Goal: Task Accomplishment & Management: Manage account settings

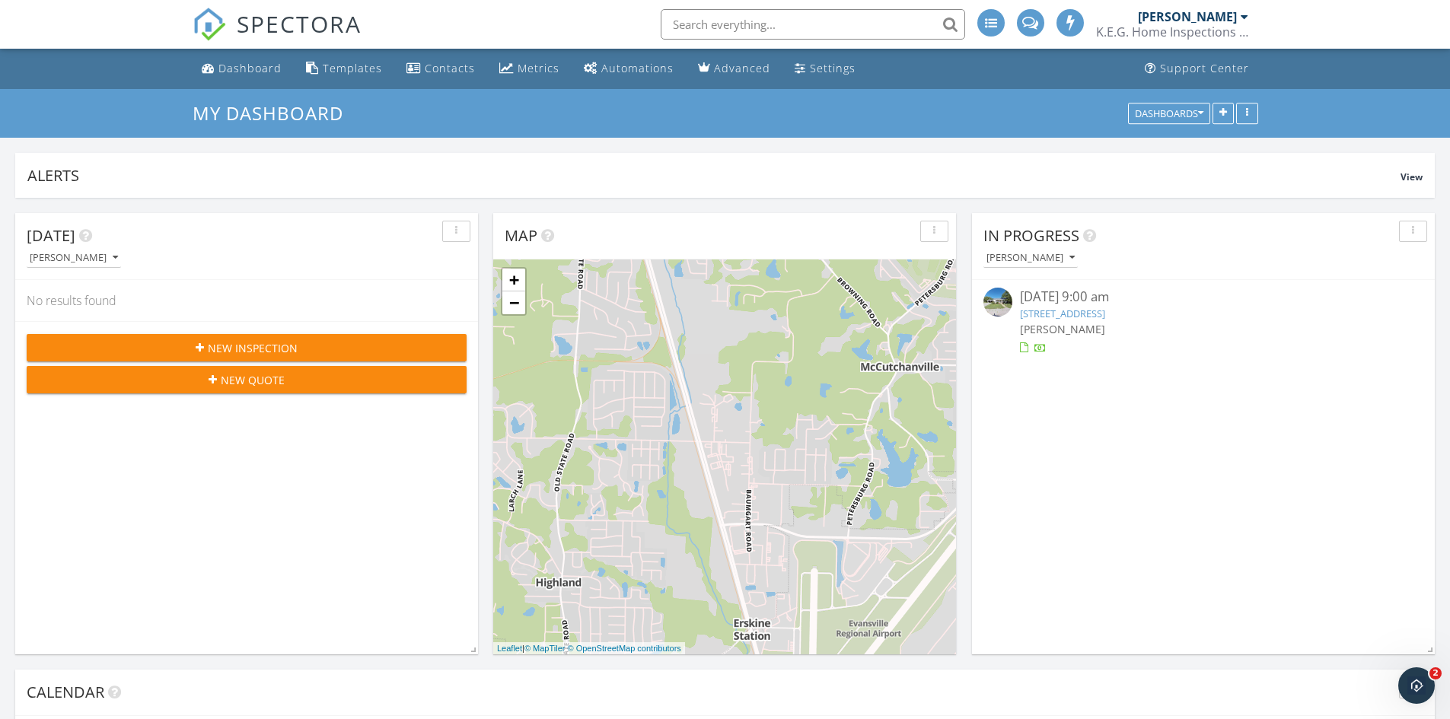
scroll to position [1409, 1473]
click at [253, 63] on div "Dashboard" at bounding box center [249, 68] width 63 height 14
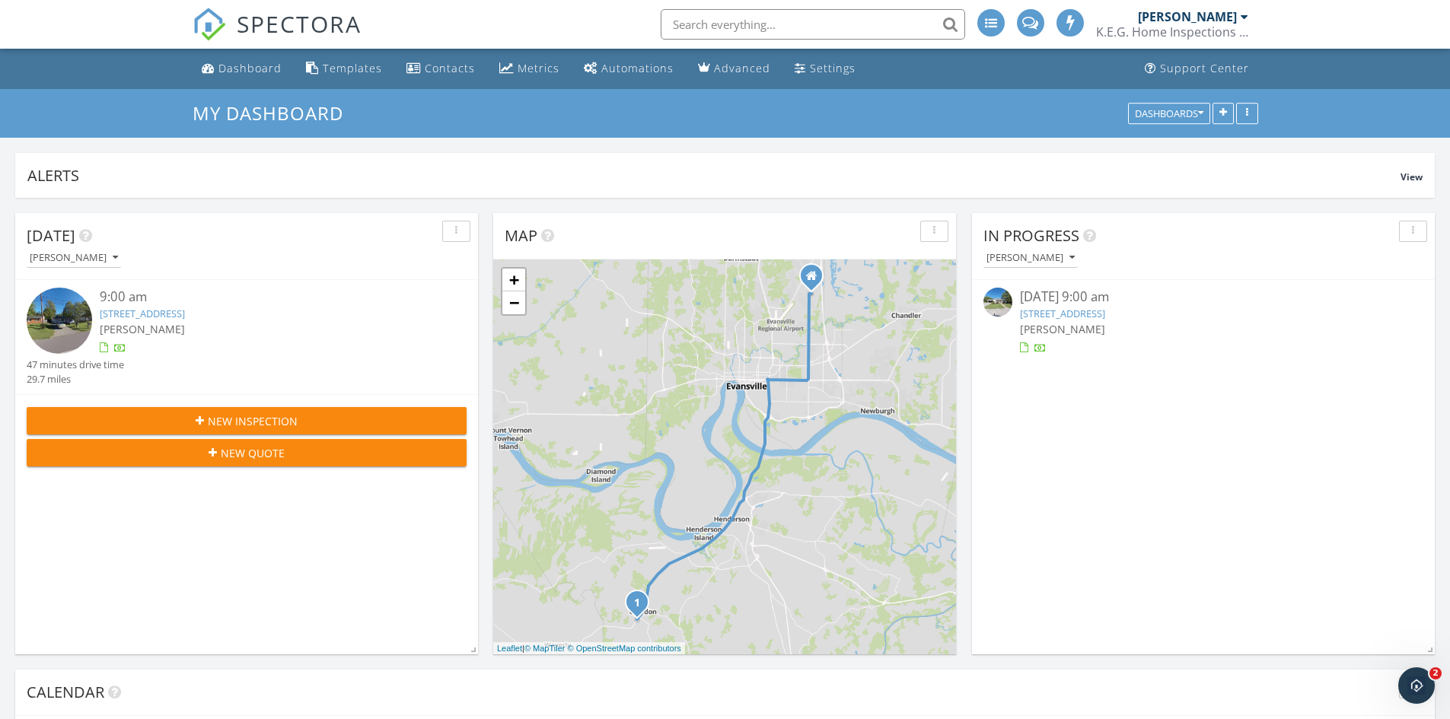
drag, startPoint x: 573, startPoint y: 409, endPoint x: 301, endPoint y: 570, distance: 316.0
click at [301, 570] on div "Today Kevin Gross 9:00 am 926 Main St, Corydon, KY 42406 Kevin Gross 47 minutes…" at bounding box center [246, 433] width 463 height 441
click at [185, 315] on link "926 Main St, Corydon, KY 42406" at bounding box center [142, 314] width 85 height 14
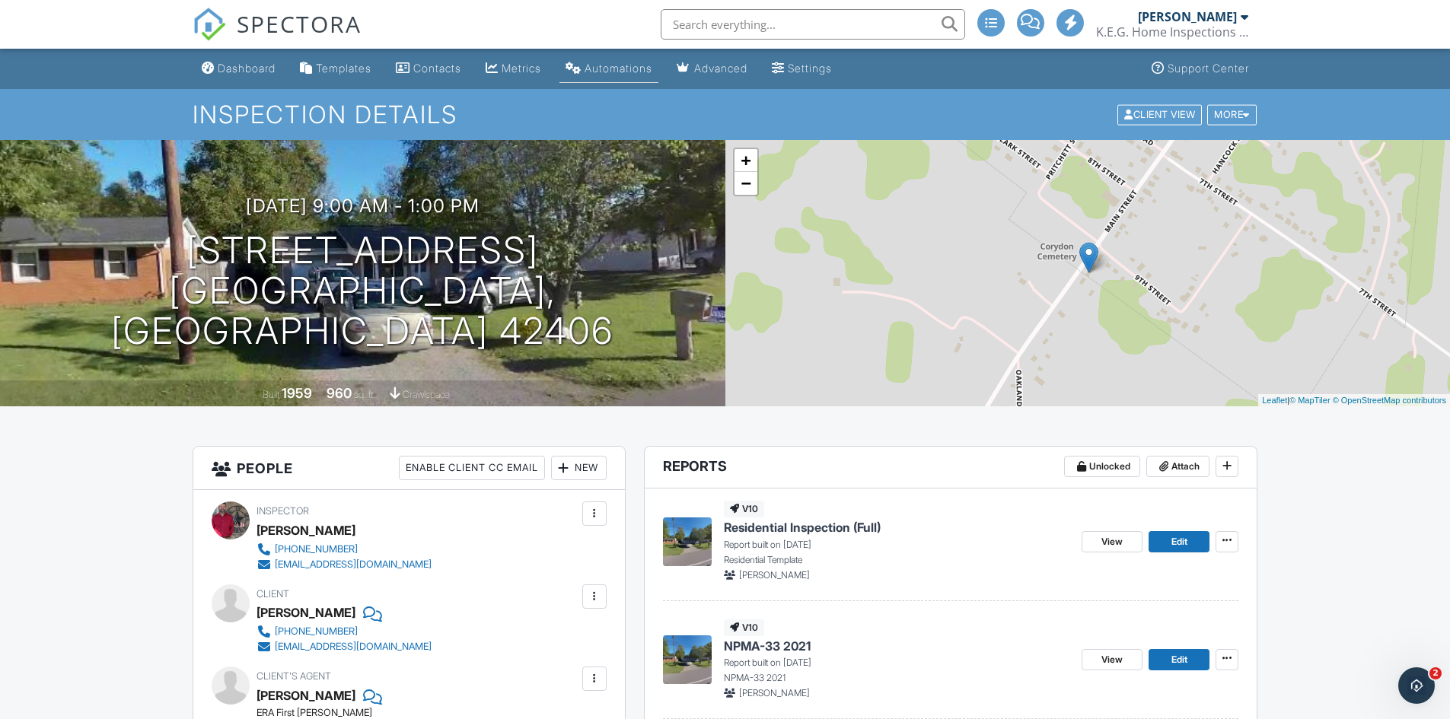
click at [652, 68] on div "Automations" at bounding box center [618, 68] width 68 height 13
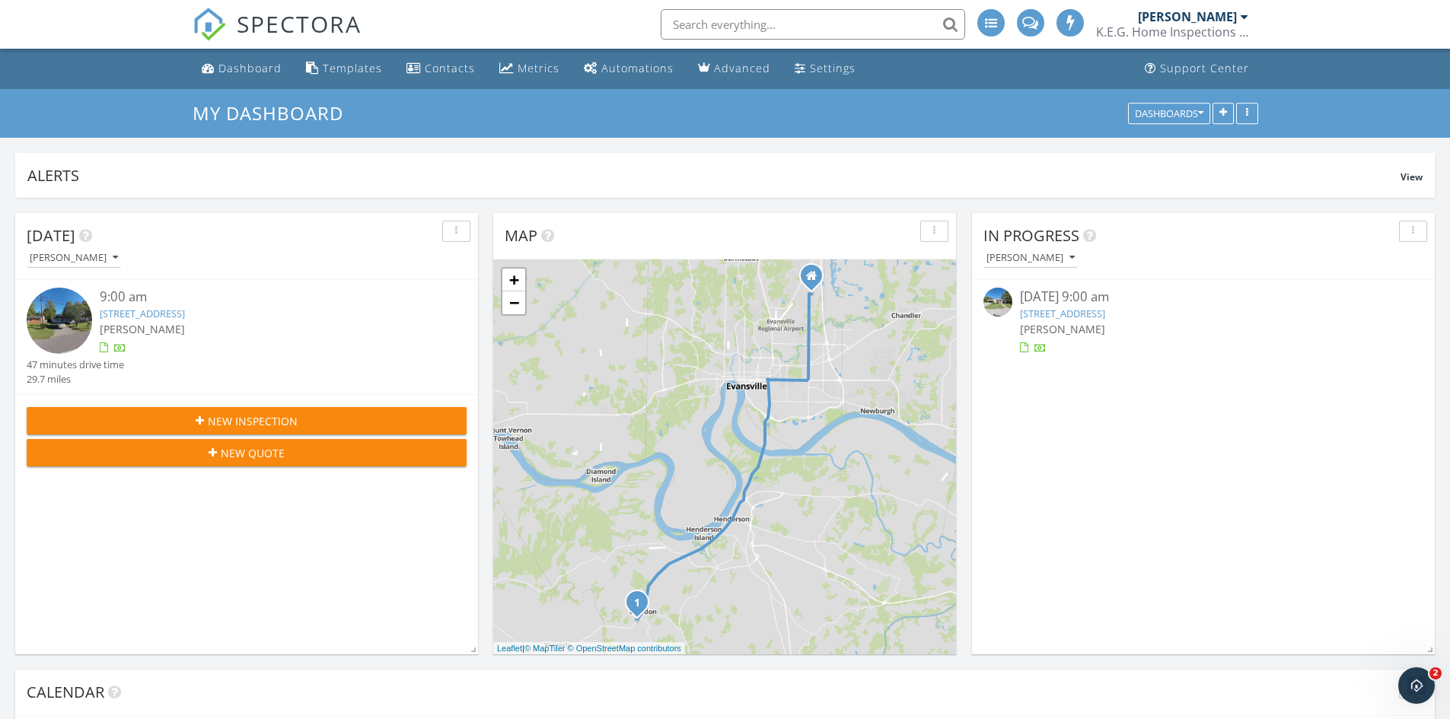
click at [185, 311] on link "926 Main St, Corydon, KY 42406" at bounding box center [142, 314] width 85 height 14
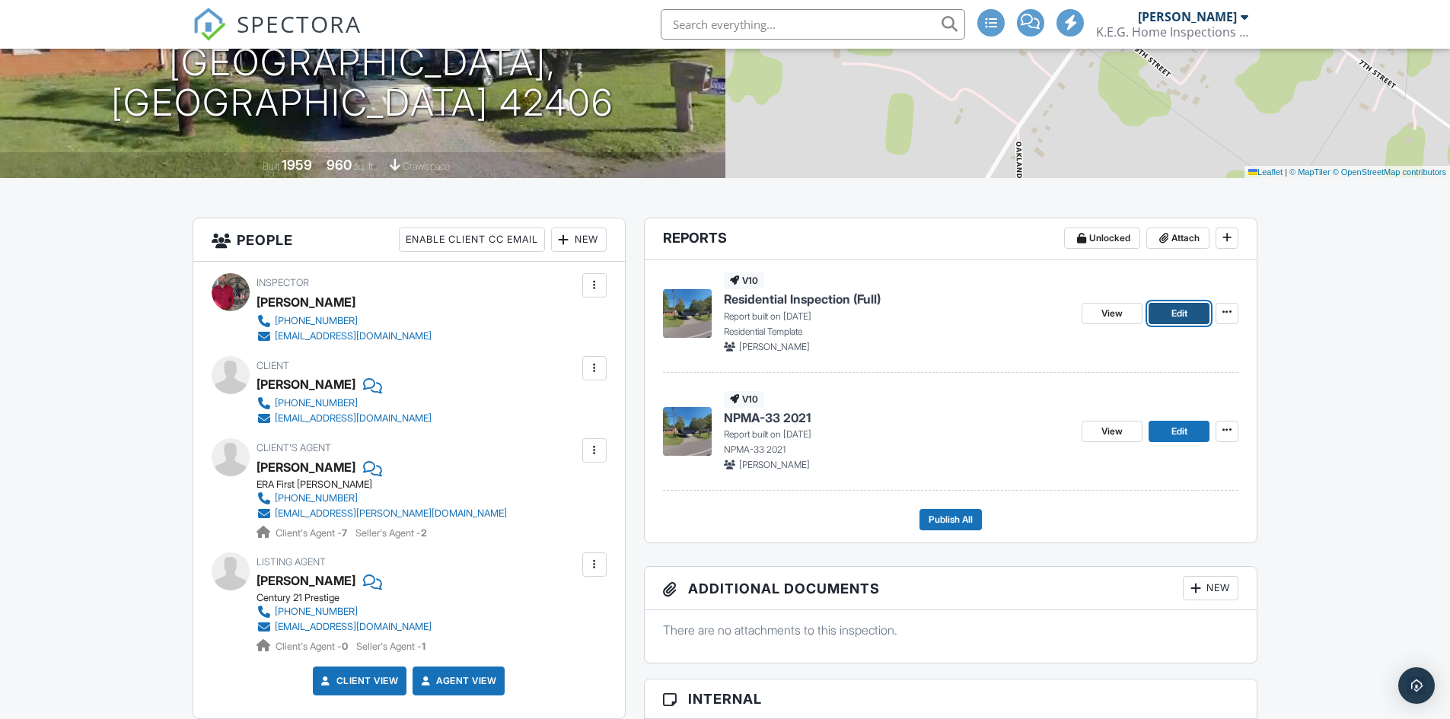
click at [1194, 314] on link "Edit" at bounding box center [1178, 313] width 61 height 21
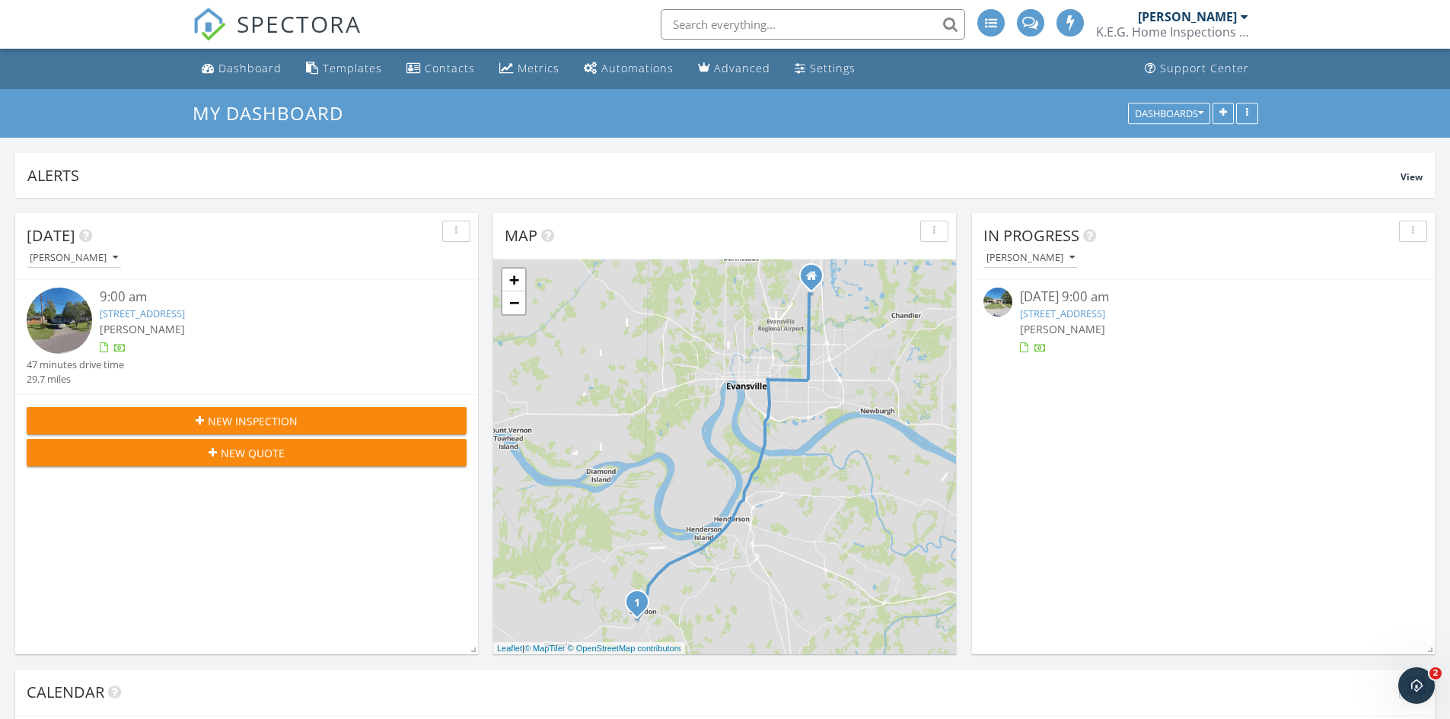
click at [185, 310] on link "926 Main St, Corydon, KY 42406" at bounding box center [142, 314] width 85 height 14
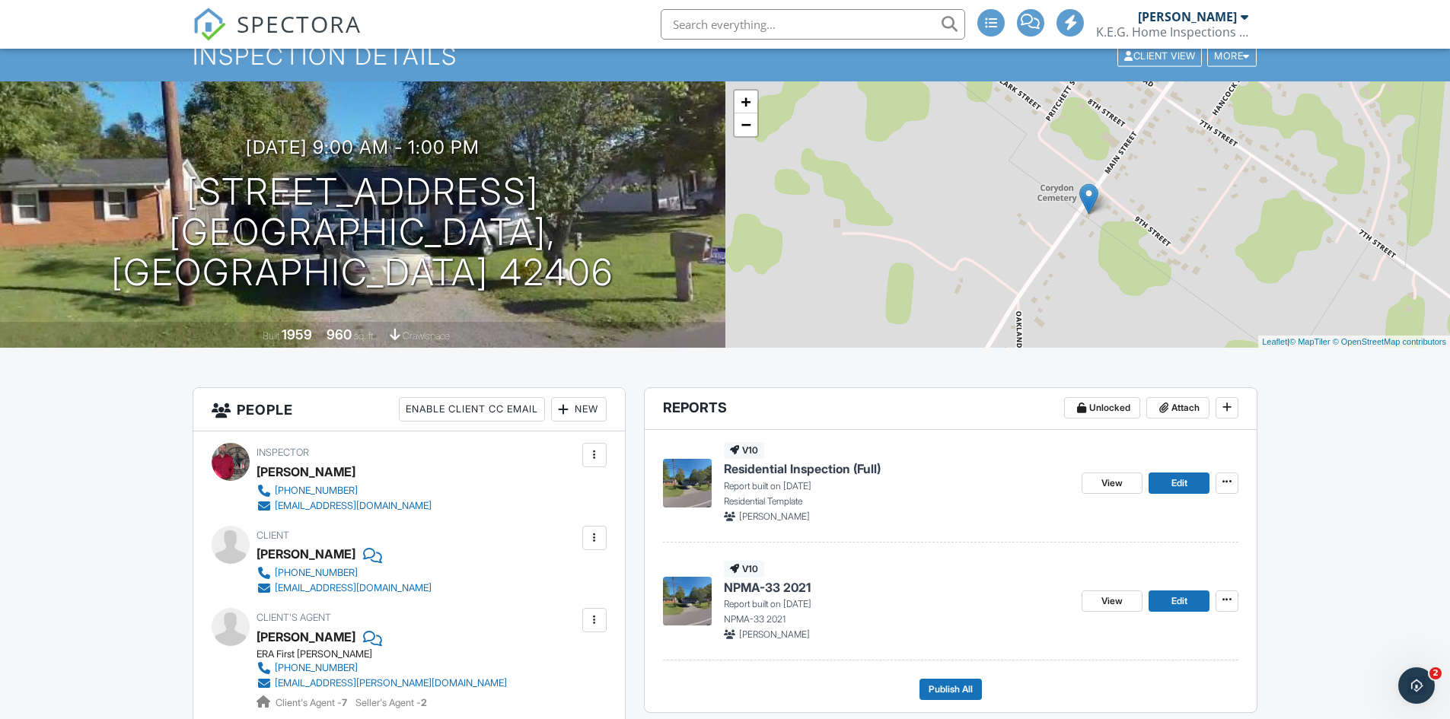
scroll to position [228, 0]
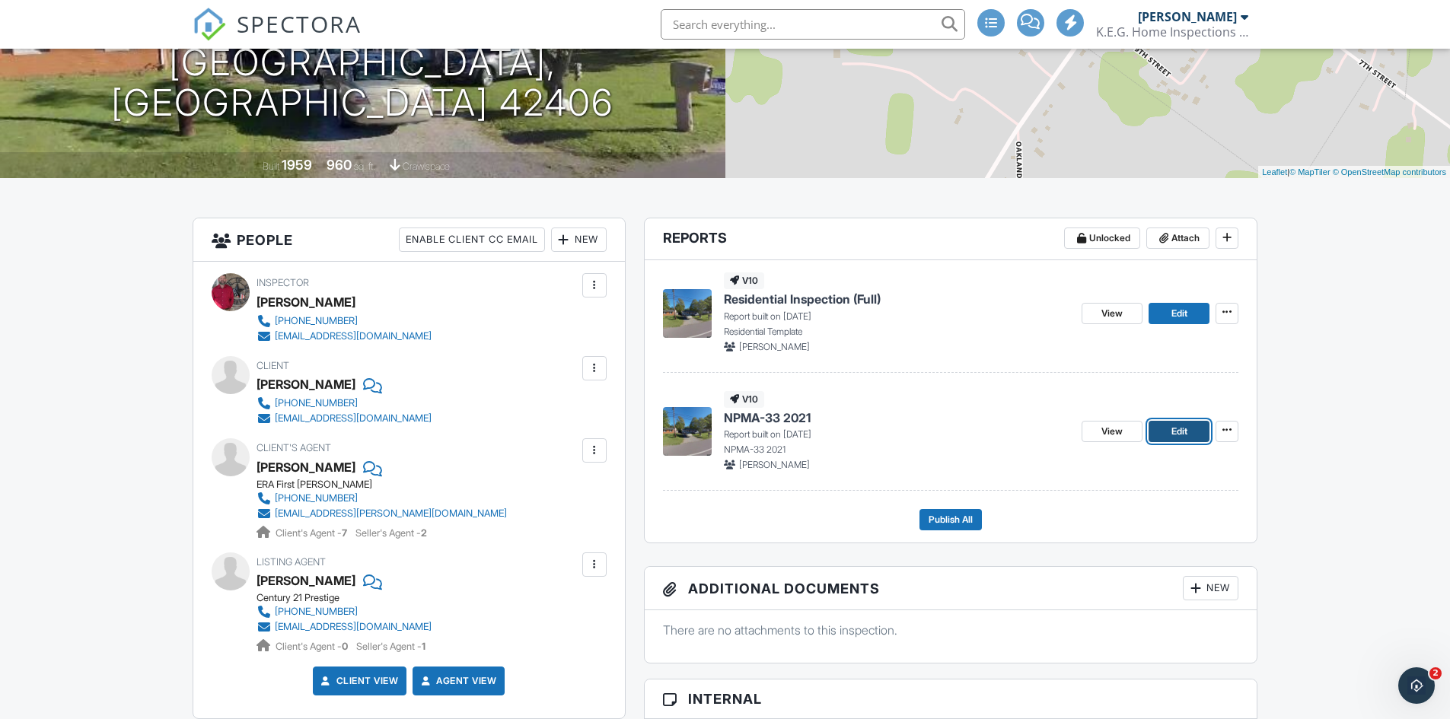
click at [1183, 425] on span "Edit" at bounding box center [1179, 431] width 16 height 15
